Goal: Information Seeking & Learning: Find specific fact

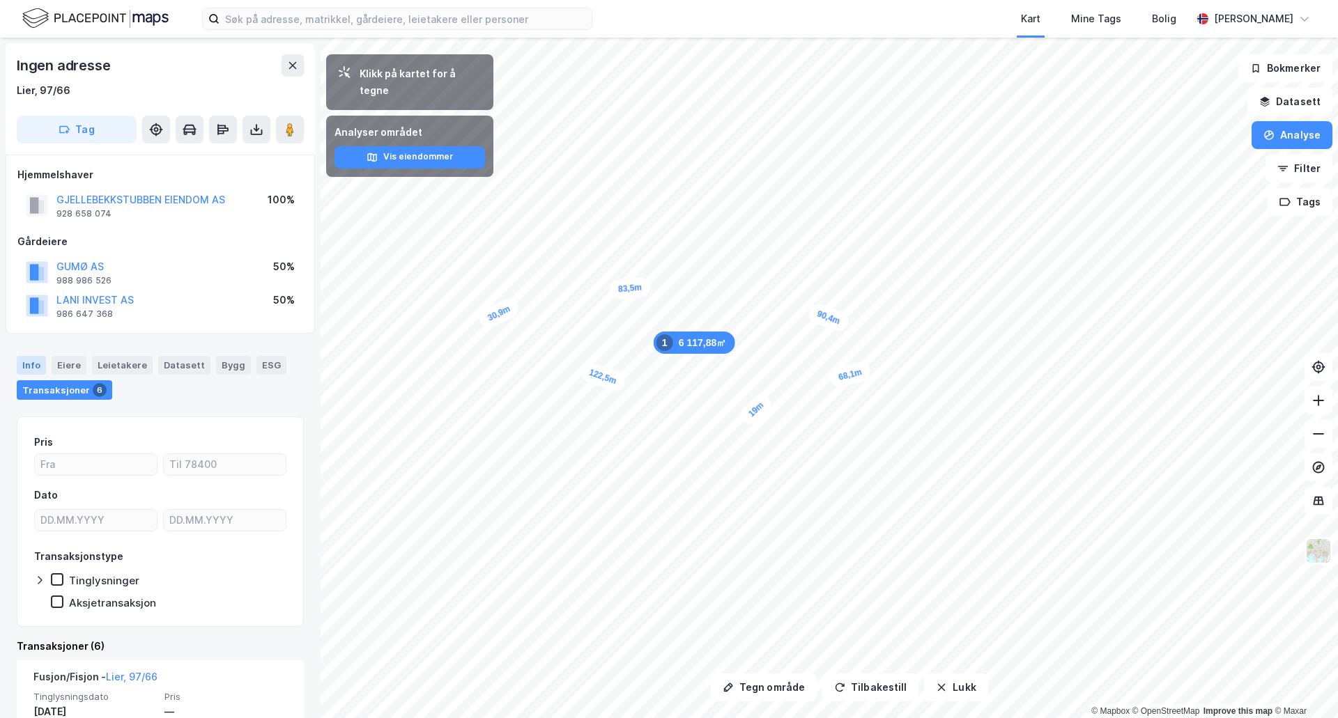
click at [31, 361] on div "Info" at bounding box center [31, 365] width 29 height 18
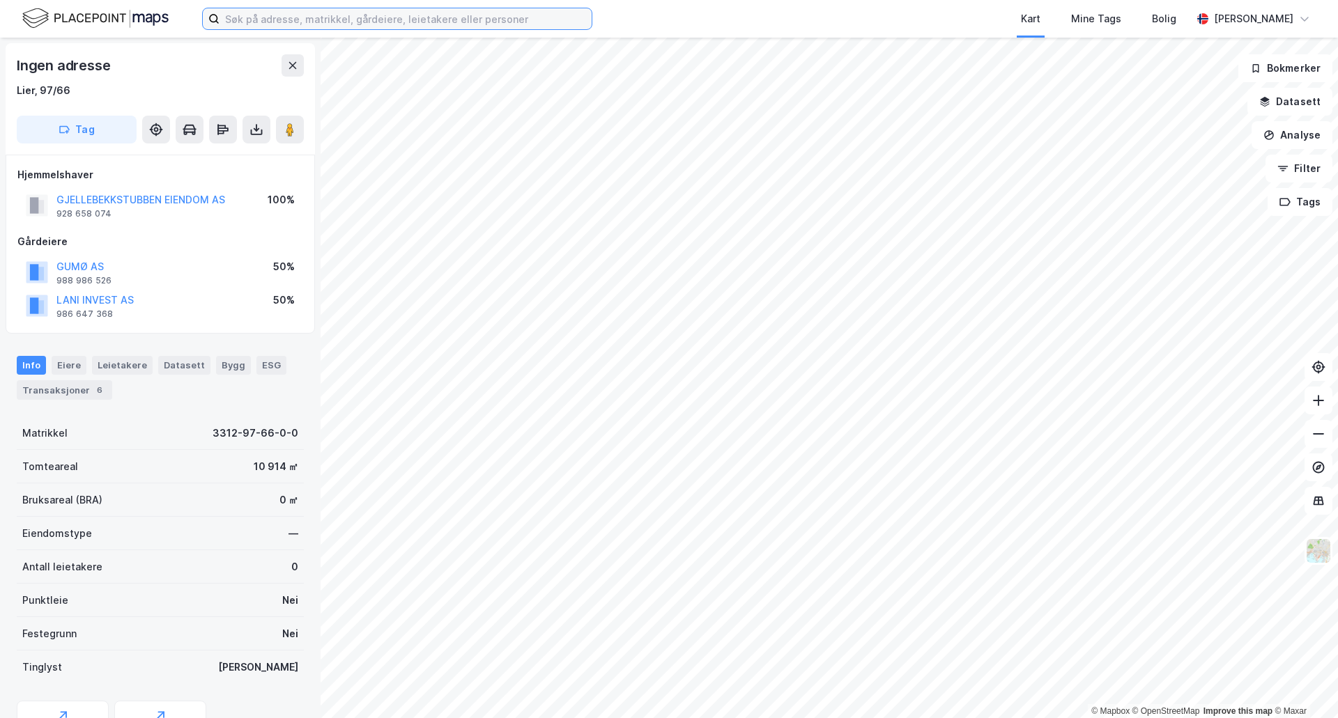
click at [484, 14] on input at bounding box center [406, 18] width 372 height 21
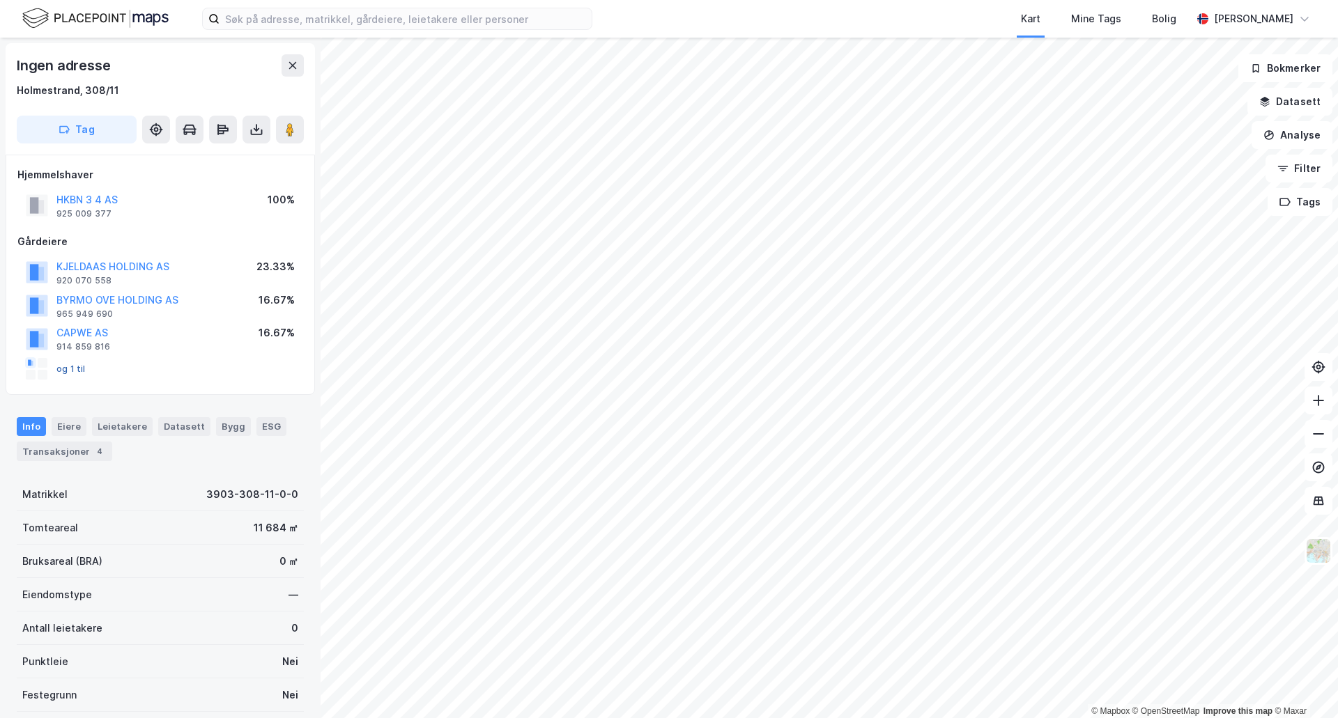
click at [0, 0] on button "og 1 til" at bounding box center [0, 0] width 0 height 0
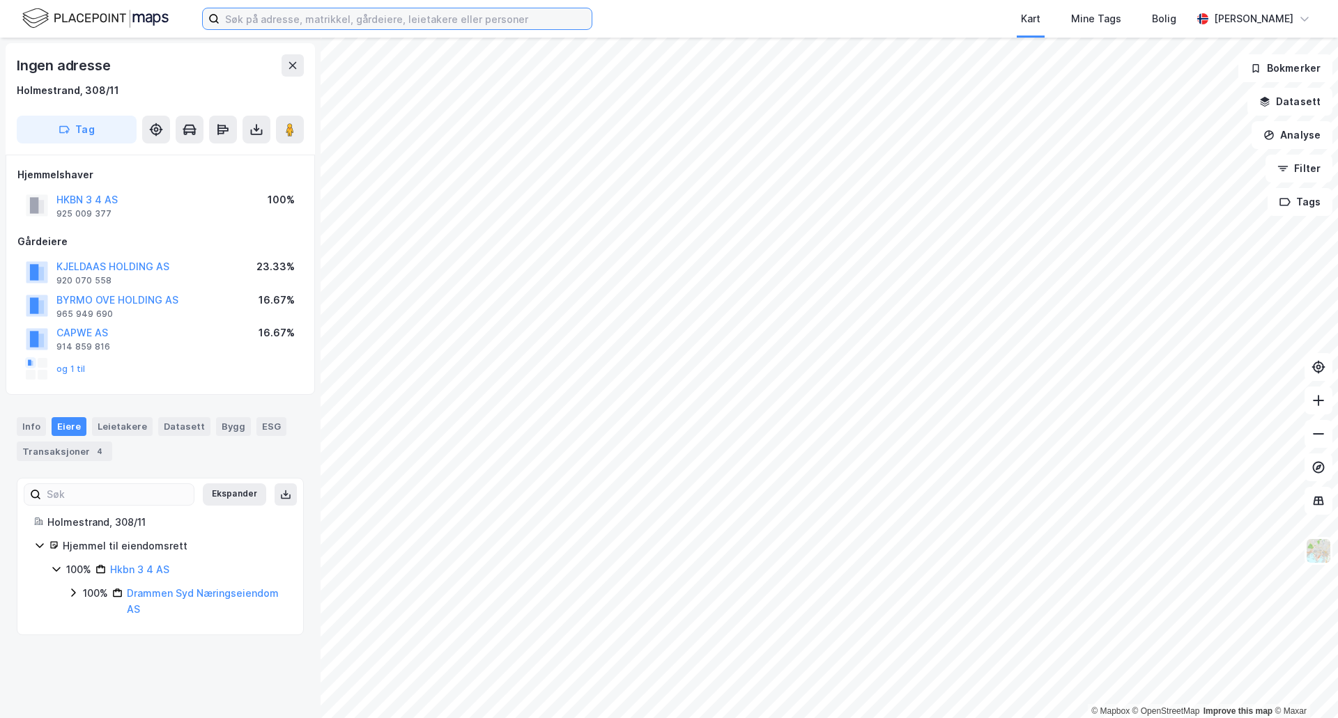
click at [362, 16] on input at bounding box center [406, 18] width 372 height 21
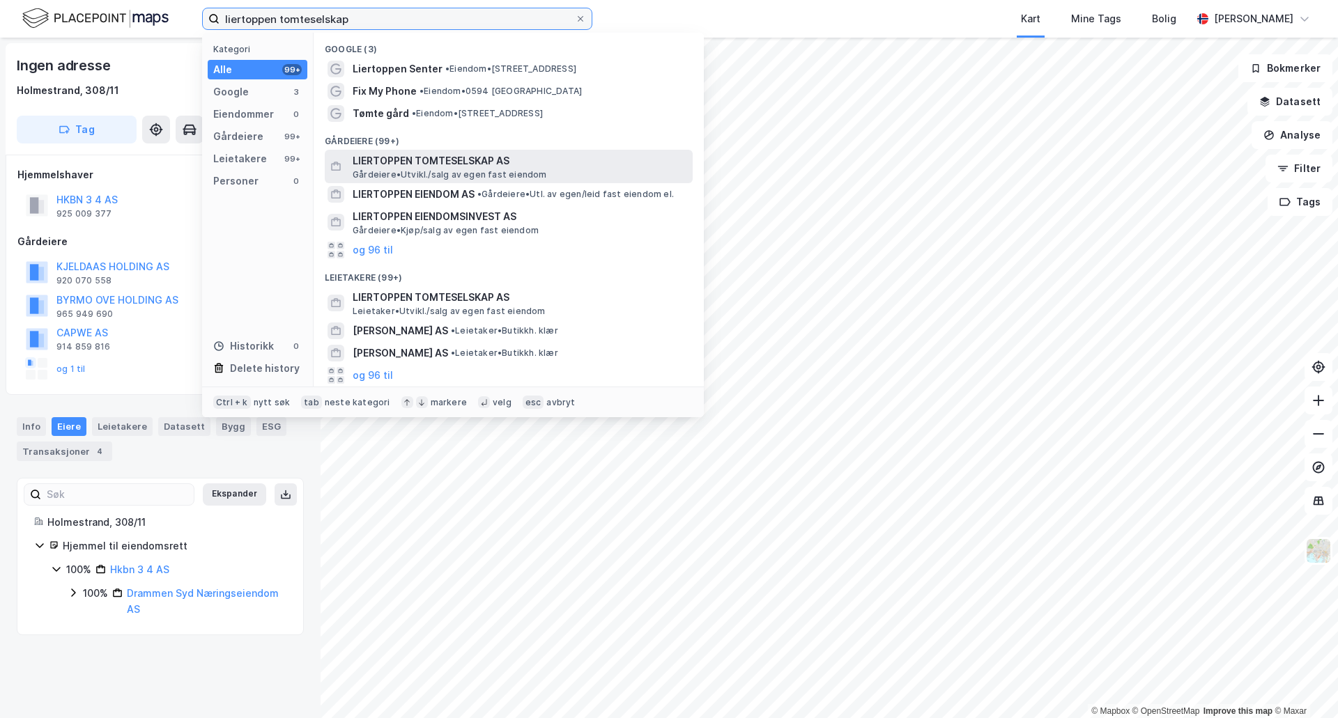
type input "liertoppen tomteselskap"
click at [435, 165] on span "LIERTOPPEN TOMTESELSKAP AS" at bounding box center [520, 161] width 334 height 17
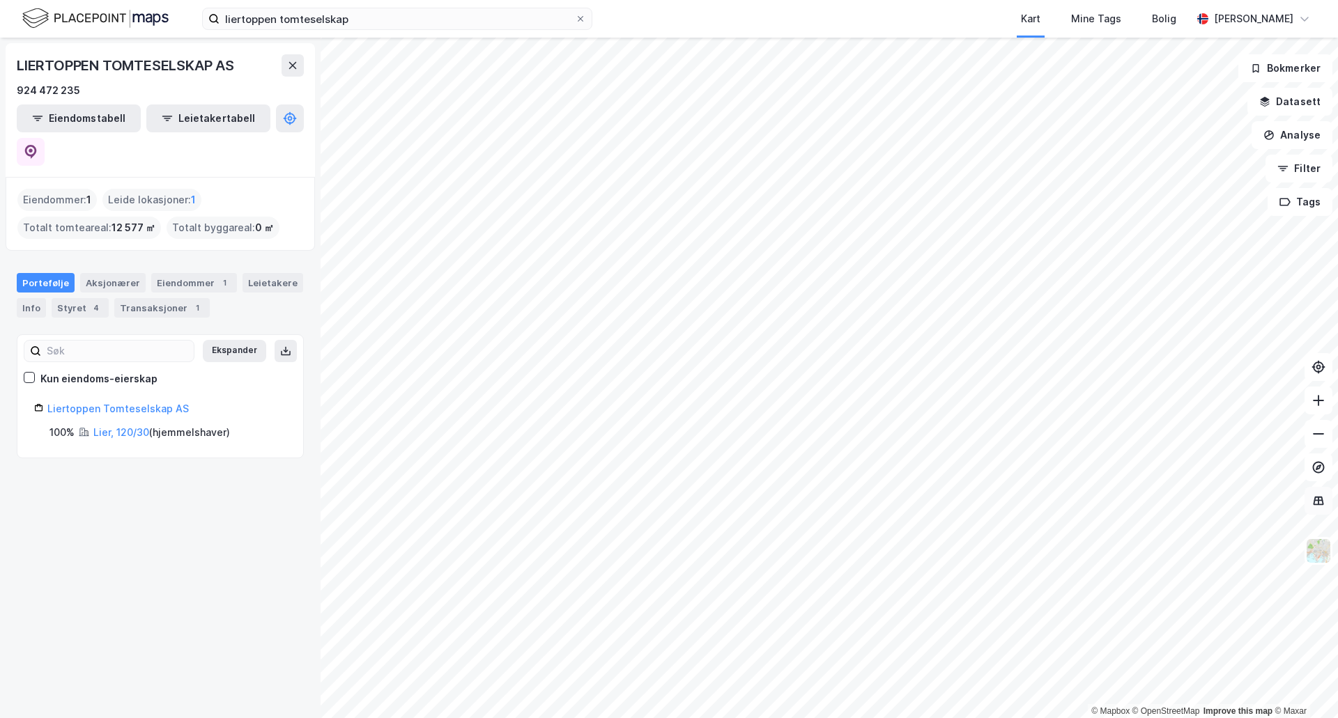
click at [1324, 502] on icon at bounding box center [1319, 501] width 14 height 14
click at [1319, 558] on img at bounding box center [1318, 551] width 26 height 26
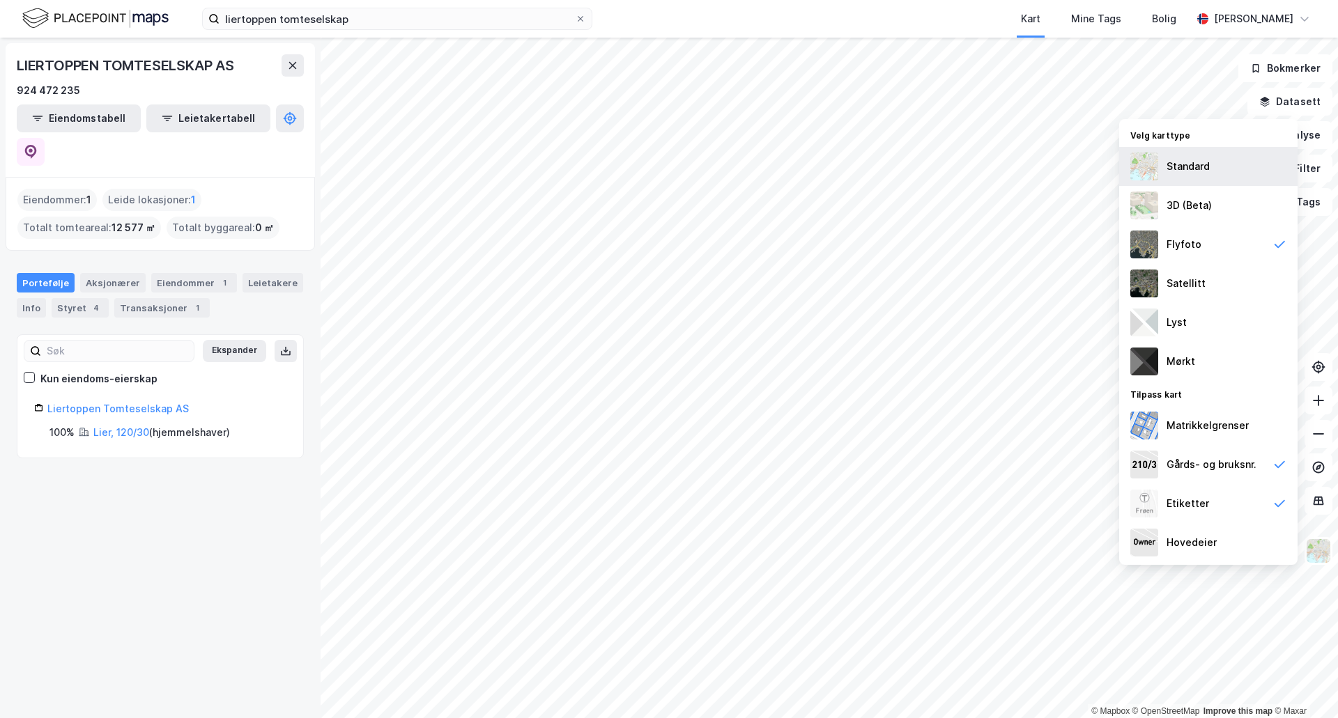
click at [1211, 180] on div "Standard" at bounding box center [1208, 166] width 178 height 39
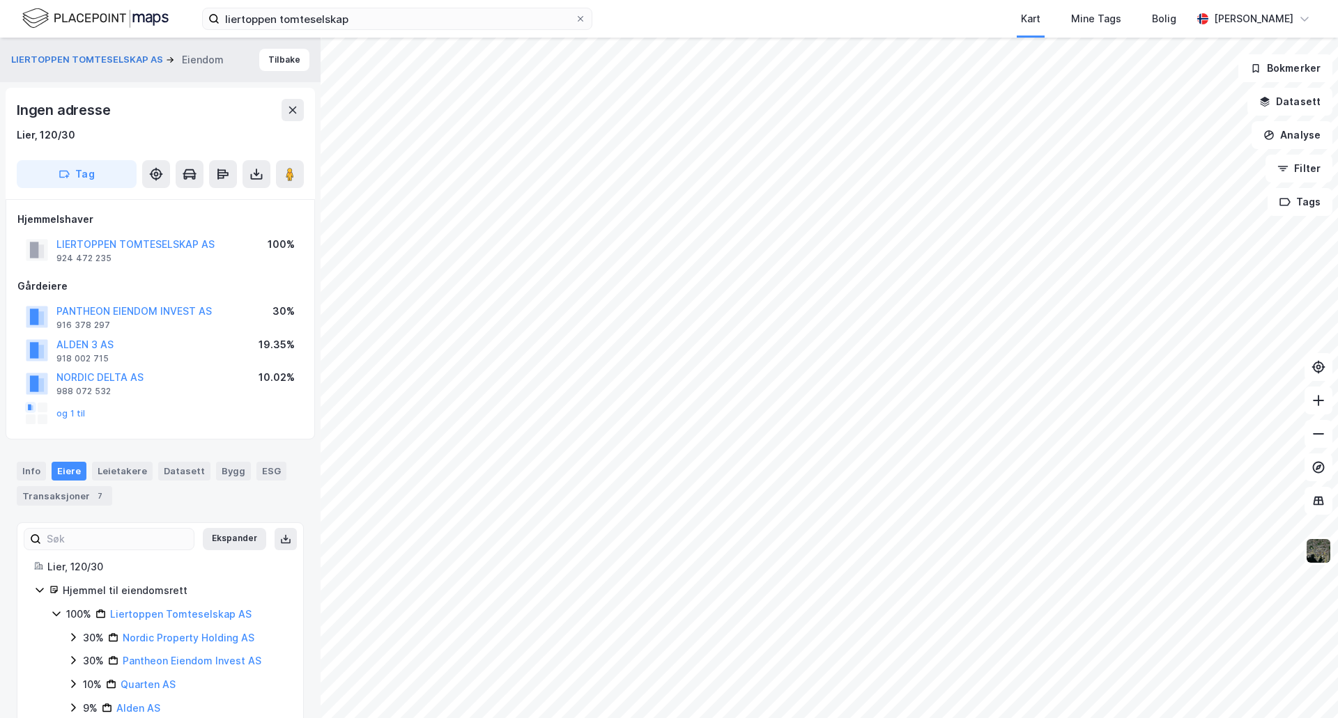
scroll to position [103, 0]
